Goal: Task Accomplishment & Management: Complete application form

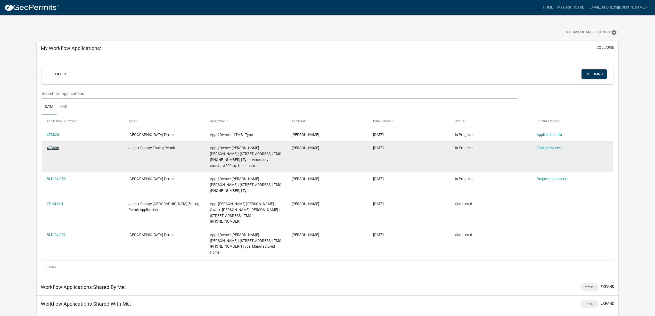
click at [52, 147] on link "473806" at bounding box center [53, 148] width 12 height 4
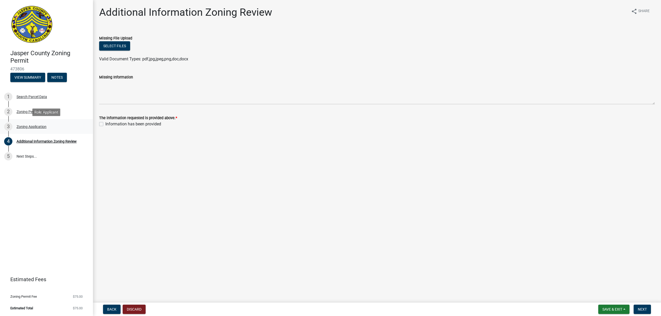
click at [23, 125] on div "Zoning Application" at bounding box center [32, 127] width 30 height 4
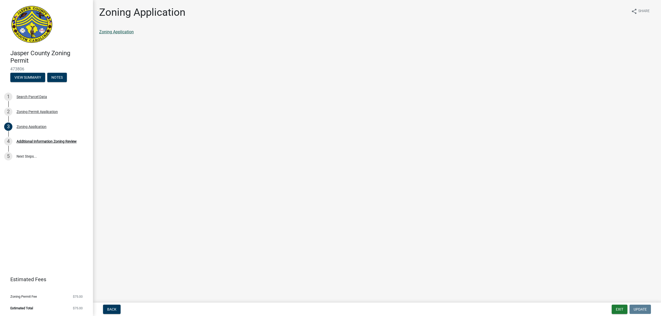
click at [125, 30] on link "Zoning Application" at bounding box center [116, 31] width 35 height 5
click at [28, 110] on div "Zoning Permit Application" at bounding box center [37, 112] width 41 height 4
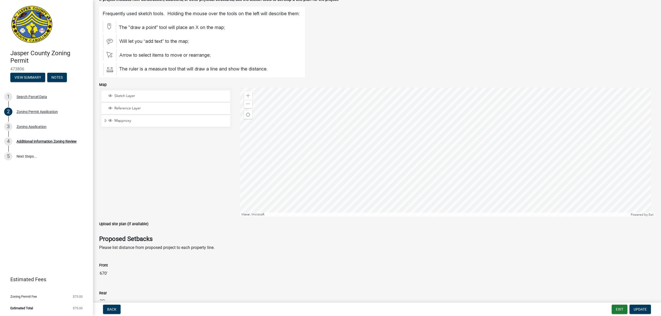
scroll to position [688, 0]
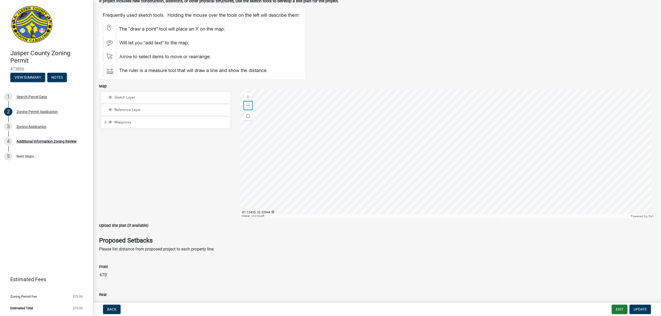
click at [246, 108] on span at bounding box center [248, 105] width 4 height 4
click at [247, 108] on span at bounding box center [248, 105] width 4 height 4
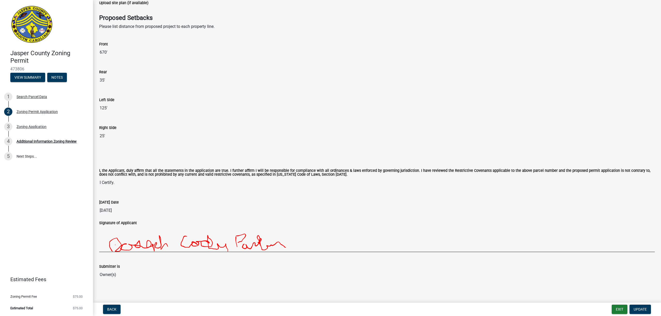
scroll to position [918, 0]
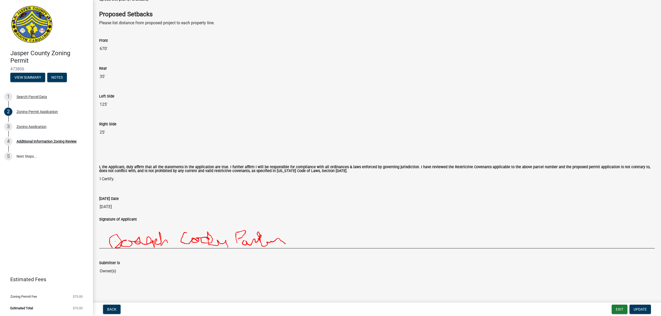
click at [103, 76] on input "35'" at bounding box center [376, 76] width 555 height 10
click at [642, 310] on span "Update" at bounding box center [639, 309] width 13 height 4
click at [102, 76] on input "35'" at bounding box center [376, 76] width 555 height 10
click at [642, 309] on span "Update" at bounding box center [639, 309] width 13 height 4
click at [100, 77] on input "35'" at bounding box center [376, 76] width 555 height 10
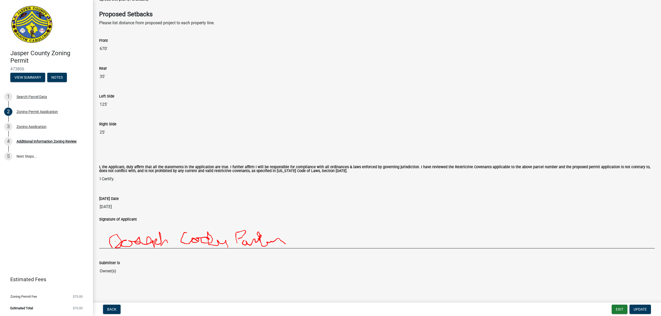
click at [105, 74] on input "35'" at bounding box center [376, 76] width 555 height 10
click at [99, 76] on input "35'" at bounding box center [376, 76] width 555 height 10
click at [103, 76] on input "35'" at bounding box center [376, 76] width 555 height 10
click at [109, 76] on input "35'" at bounding box center [376, 76] width 555 height 10
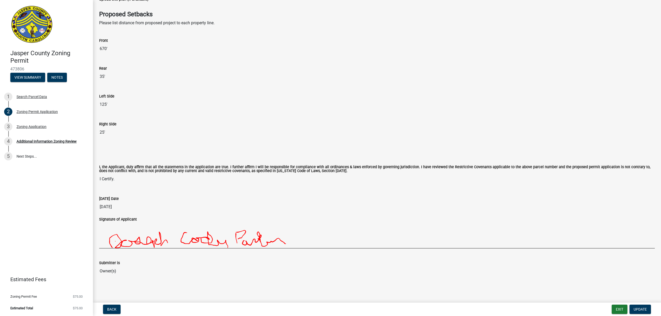
click at [109, 76] on input "35'" at bounding box center [376, 76] width 555 height 10
click at [113, 311] on span "Back" at bounding box center [111, 309] width 9 height 4
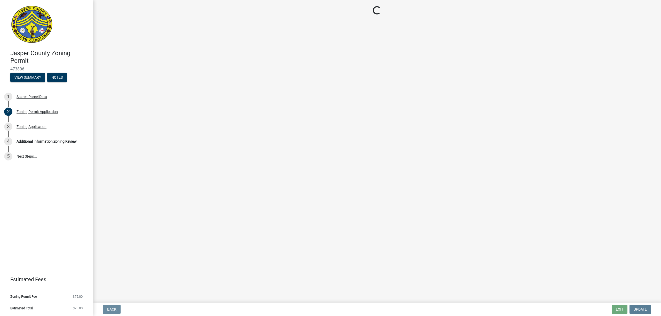
scroll to position [0, 0]
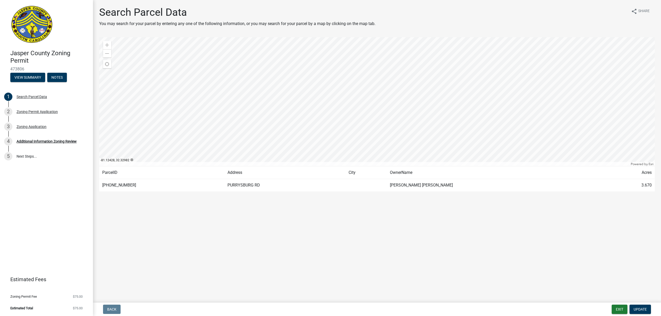
click at [322, 6] on main "Search Parcel Data You may search for your parcel by entering any one of the fo…" at bounding box center [377, 150] width 568 height 301
click at [29, 112] on div "Zoning Permit Application" at bounding box center [37, 112] width 41 height 4
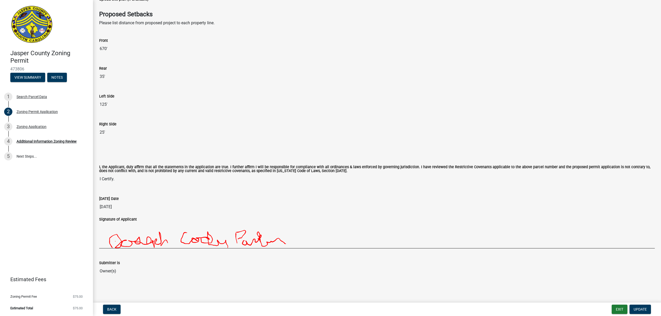
scroll to position [918, 0]
click at [34, 77] on button "View Summary" at bounding box center [27, 77] width 35 height 9
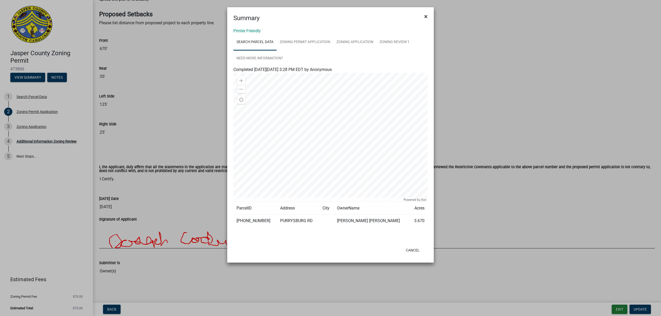
click at [426, 15] on span "×" at bounding box center [425, 16] width 3 height 7
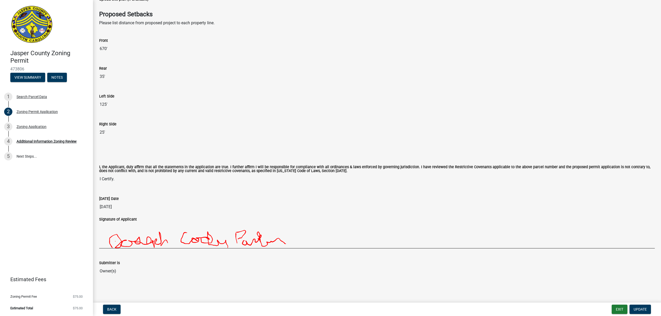
click at [111, 73] on input "35'" at bounding box center [376, 76] width 555 height 10
click at [642, 307] on button "Update" at bounding box center [639, 309] width 21 height 9
click at [106, 76] on input "35'" at bounding box center [376, 76] width 555 height 10
click at [620, 309] on button "Exit" at bounding box center [619, 309] width 16 height 9
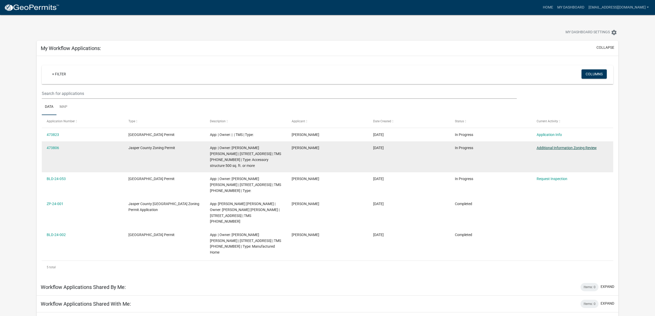
click at [552, 149] on link "Additional Information Zoning Review" at bounding box center [567, 148] width 60 height 4
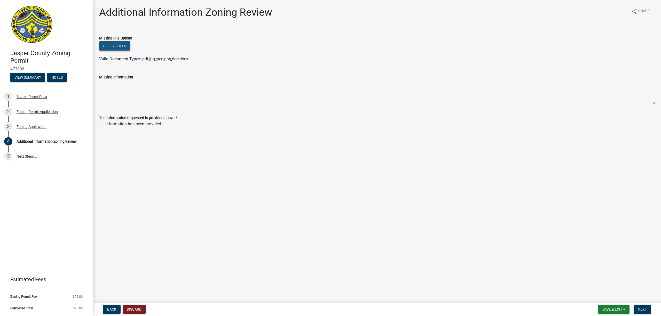
click at [112, 47] on button "Select files" at bounding box center [114, 45] width 31 height 9
click at [248, 38] on div "Missing File Upload" at bounding box center [376, 38] width 555 height 6
click at [28, 110] on div "Zoning Permit Application" at bounding box center [37, 112] width 41 height 4
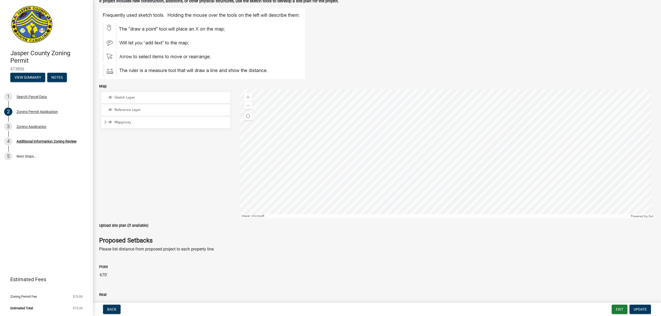
scroll to position [723, 0]
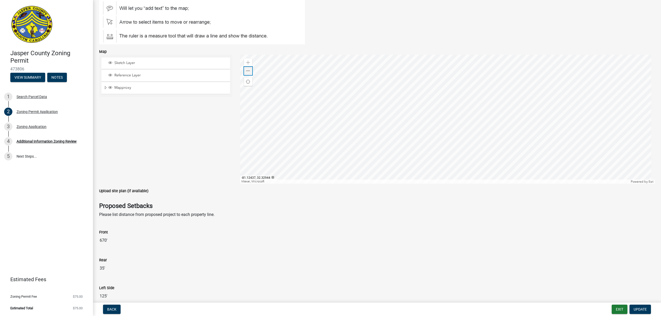
click at [246, 73] on span at bounding box center [248, 71] width 4 height 4
click at [338, 121] on div at bounding box center [447, 119] width 415 height 129
click at [359, 84] on div at bounding box center [447, 119] width 415 height 129
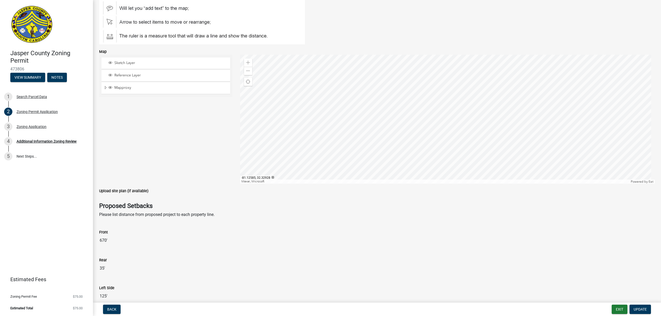
click at [349, 126] on div at bounding box center [447, 119] width 415 height 129
click at [473, 119] on div at bounding box center [447, 119] width 415 height 129
click at [438, 121] on div at bounding box center [447, 119] width 415 height 129
click at [434, 136] on div at bounding box center [447, 119] width 415 height 129
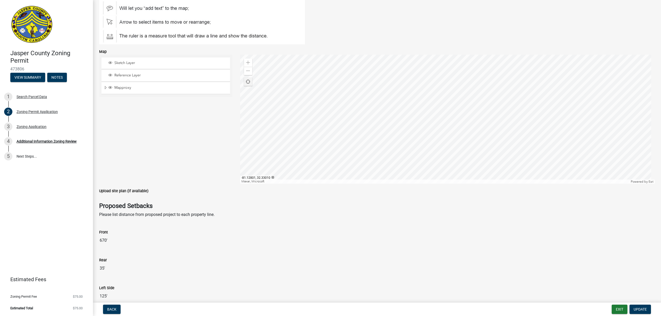
click at [246, 84] on span "Find my location" at bounding box center [248, 82] width 4 height 4
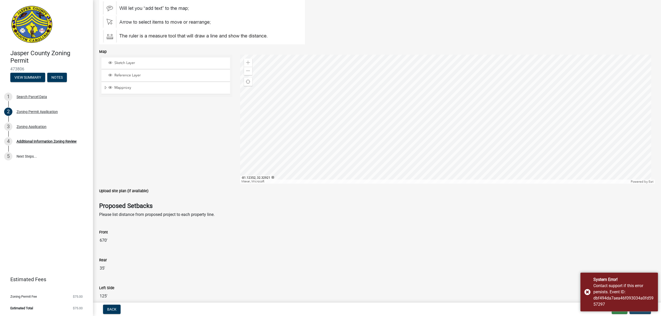
click at [464, 131] on div at bounding box center [447, 119] width 415 height 129
click at [587, 292] on div "System Error! Contact support if this error persists. Event ID: dbf494da7aea46f…" at bounding box center [618, 292] width 77 height 39
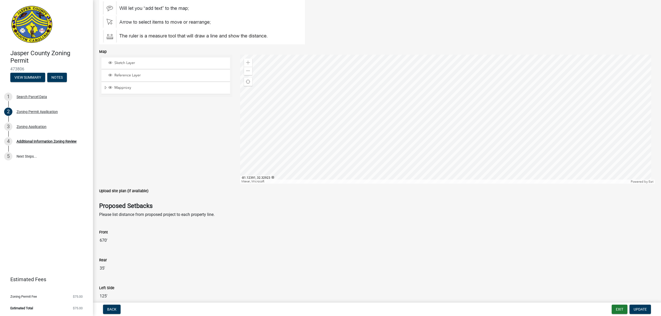
click at [445, 130] on div at bounding box center [447, 119] width 415 height 129
click at [383, 218] on p "Please list distance from proposed project to each property line." at bounding box center [376, 215] width 555 height 6
click at [290, 218] on p "Please list distance from proposed project to each property line." at bounding box center [376, 215] width 555 height 6
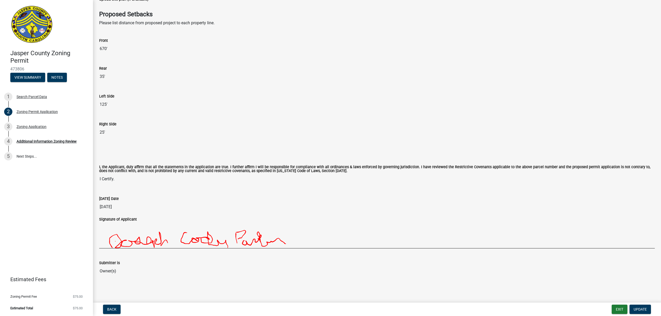
scroll to position [918, 0]
click at [296, 274] on input "Owner(s)" at bounding box center [376, 271] width 555 height 10
click at [263, 150] on div at bounding box center [376, 152] width 563 height 4
click at [209, 139] on div "Right Side 25'" at bounding box center [376, 128] width 563 height 28
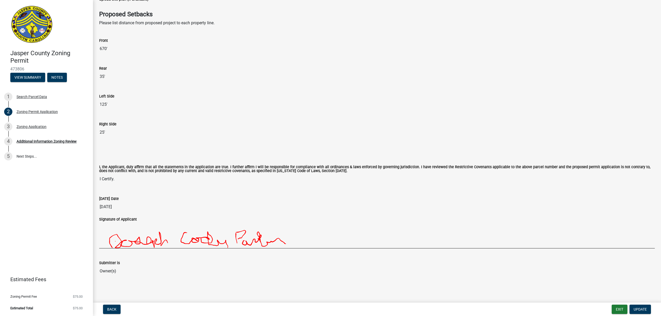
click at [260, 154] on div at bounding box center [376, 156] width 563 height 4
click at [104, 75] on input "35'" at bounding box center [376, 76] width 555 height 10
click at [356, 151] on div at bounding box center [376, 152] width 563 height 4
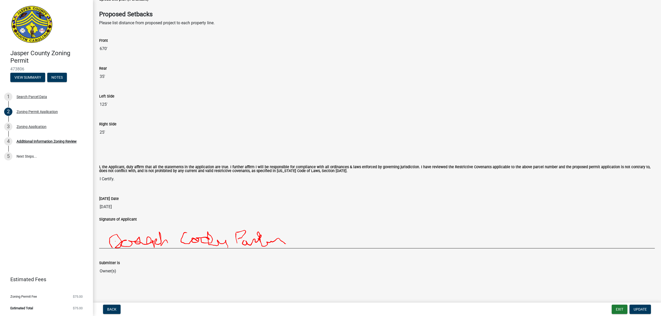
click at [257, 134] on input "25'" at bounding box center [376, 132] width 555 height 10
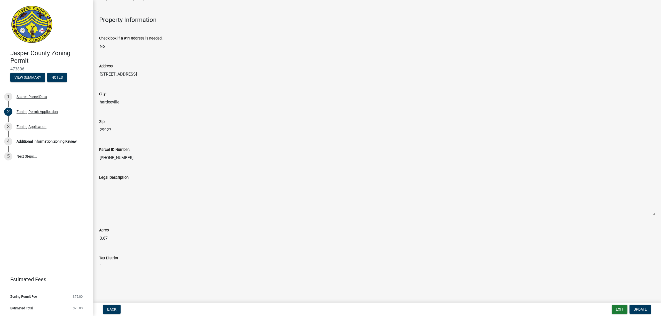
scroll to position [127, 0]
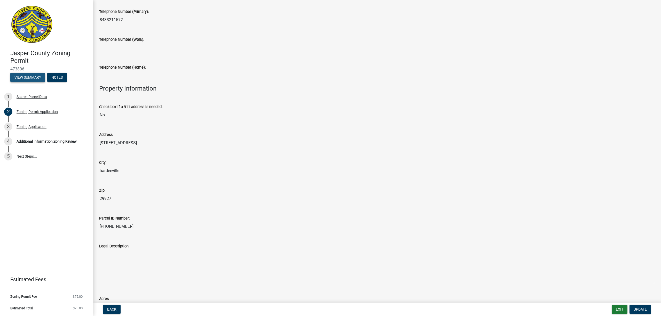
click at [35, 74] on button "View Summary" at bounding box center [27, 77] width 35 height 9
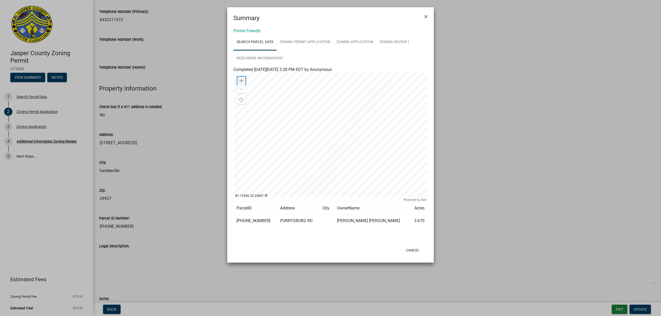
click at [240, 78] on div "Zoom in" at bounding box center [241, 81] width 8 height 8
click at [425, 16] on span "×" at bounding box center [425, 16] width 3 height 7
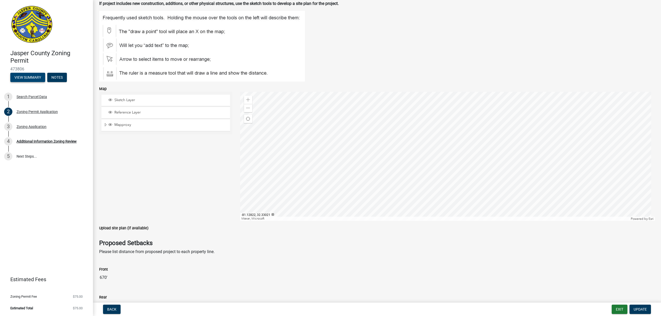
scroll to position [677, 0]
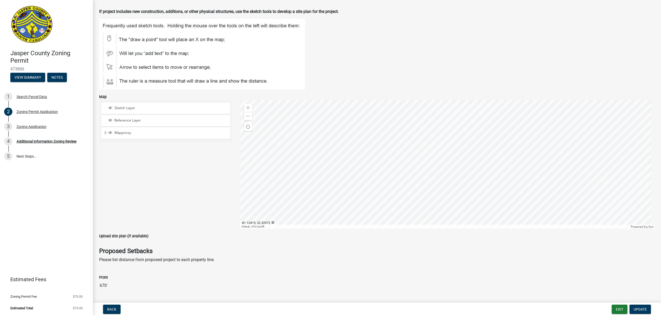
click at [434, 147] on div at bounding box center [447, 164] width 415 height 129
click at [247, 128] on span "Find my location" at bounding box center [248, 127] width 4 height 4
click at [381, 139] on div at bounding box center [447, 164] width 415 height 129
click at [247, 118] on span at bounding box center [248, 116] width 4 height 4
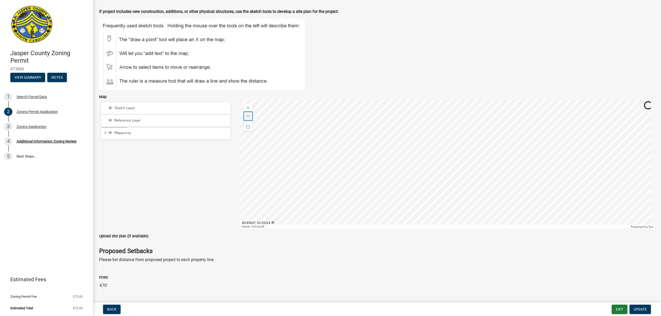
click at [247, 118] on span at bounding box center [248, 116] width 4 height 4
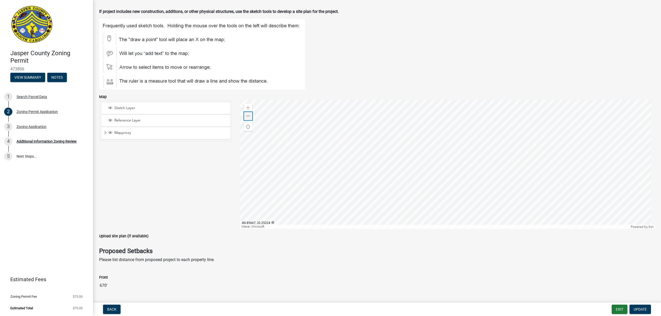
click at [247, 118] on span at bounding box center [248, 116] width 4 height 4
click at [418, 158] on div at bounding box center [447, 164] width 415 height 129
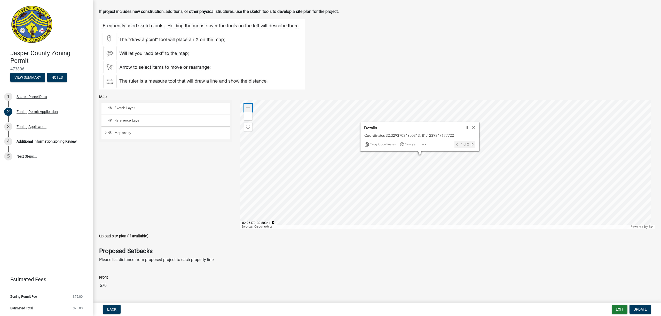
click at [249, 109] on div "Zoom in" at bounding box center [248, 108] width 8 height 8
click at [362, 133] on div at bounding box center [447, 164] width 415 height 129
click at [397, 154] on span "Close" at bounding box center [397, 152] width 4 height 4
click at [371, 162] on div at bounding box center [447, 164] width 415 height 129
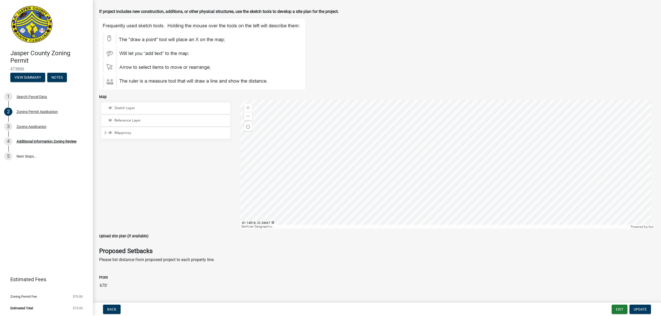
click at [333, 125] on div at bounding box center [447, 164] width 415 height 129
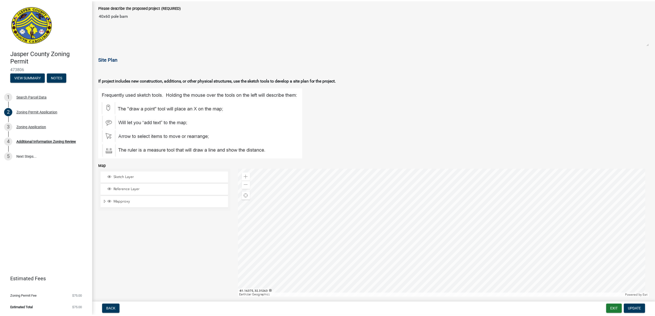
scroll to position [643, 0]
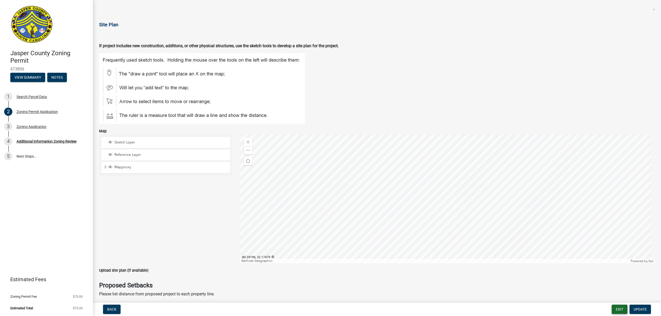
click at [615, 311] on button "Exit" at bounding box center [619, 309] width 16 height 9
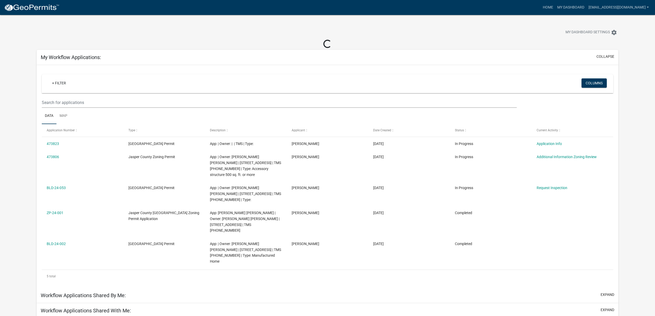
click at [299, 29] on div at bounding box center [205, 32] width 344 height 11
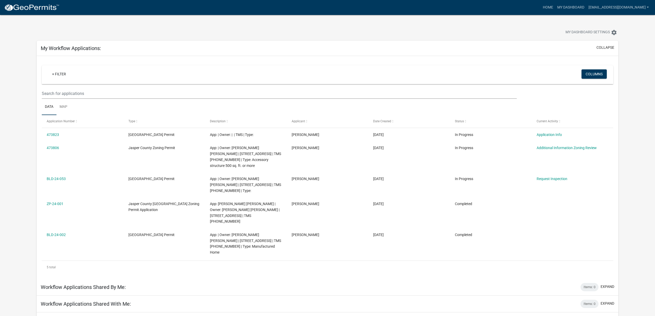
click at [301, 34] on div at bounding box center [205, 32] width 344 height 11
click at [308, 32] on div at bounding box center [205, 32] width 344 height 11
click at [312, 34] on div at bounding box center [205, 32] width 344 height 11
